Goal: Find specific page/section: Find specific page/section

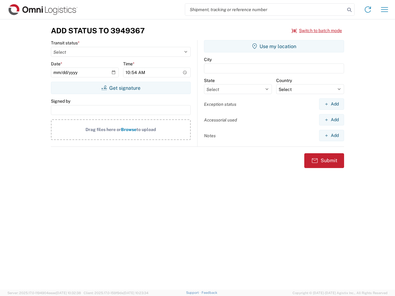
click at [265, 10] on input "search" at bounding box center [265, 10] width 160 height 12
click at [349, 10] on icon at bounding box center [349, 10] width 9 height 9
click at [368, 10] on icon at bounding box center [368, 10] width 10 height 10
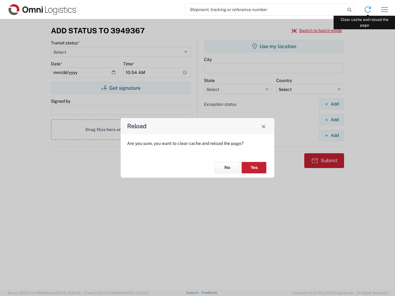
click at [384, 10] on div "Reload Are you sure, you want to clear cache and reload the page? No Yes" at bounding box center [197, 148] width 395 height 296
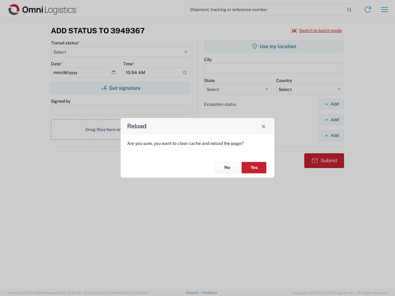
click at [317, 31] on div "Reload Are you sure, you want to clear cache and reload the page? No Yes" at bounding box center [197, 148] width 395 height 296
click at [121, 88] on div "Reload Are you sure, you want to clear cache and reload the page? No Yes" at bounding box center [197, 148] width 395 height 296
click at [274, 46] on div "Reload Are you sure, you want to clear cache and reload the page? No Yes" at bounding box center [197, 148] width 395 height 296
click at [331, 104] on div "Reload Are you sure, you want to clear cache and reload the page? No Yes" at bounding box center [197, 148] width 395 height 296
click at [331, 120] on div "Reload Are you sure, you want to clear cache and reload the page? No Yes" at bounding box center [197, 148] width 395 height 296
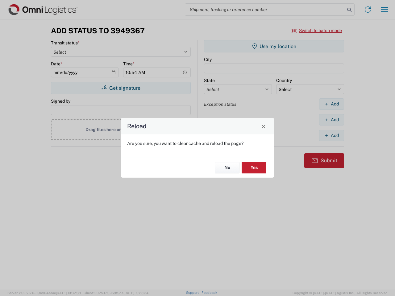
click at [331, 135] on div "Reload Are you sure, you want to clear cache and reload the page? No Yes" at bounding box center [197, 148] width 395 height 296
